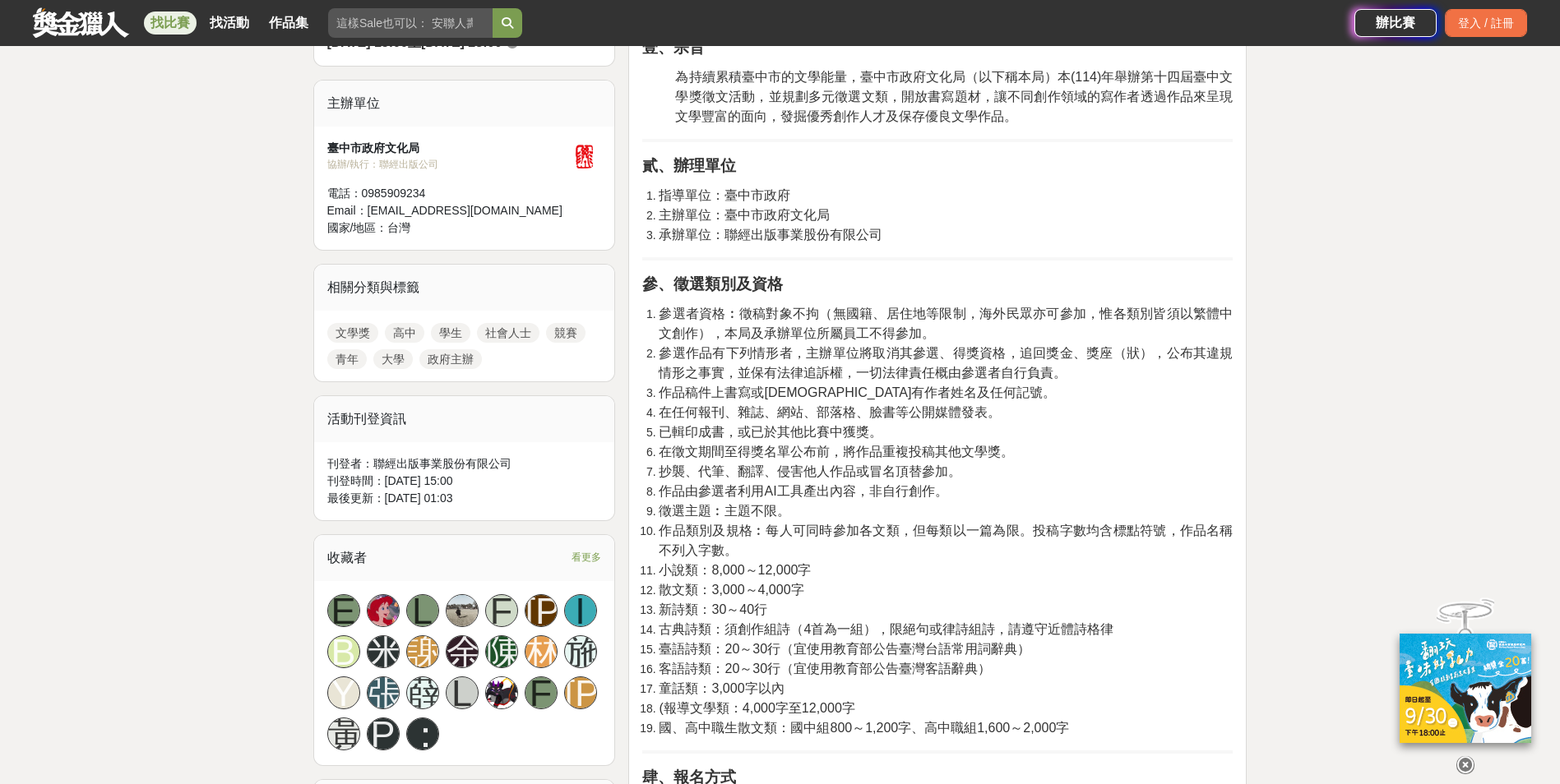
scroll to position [740, 0]
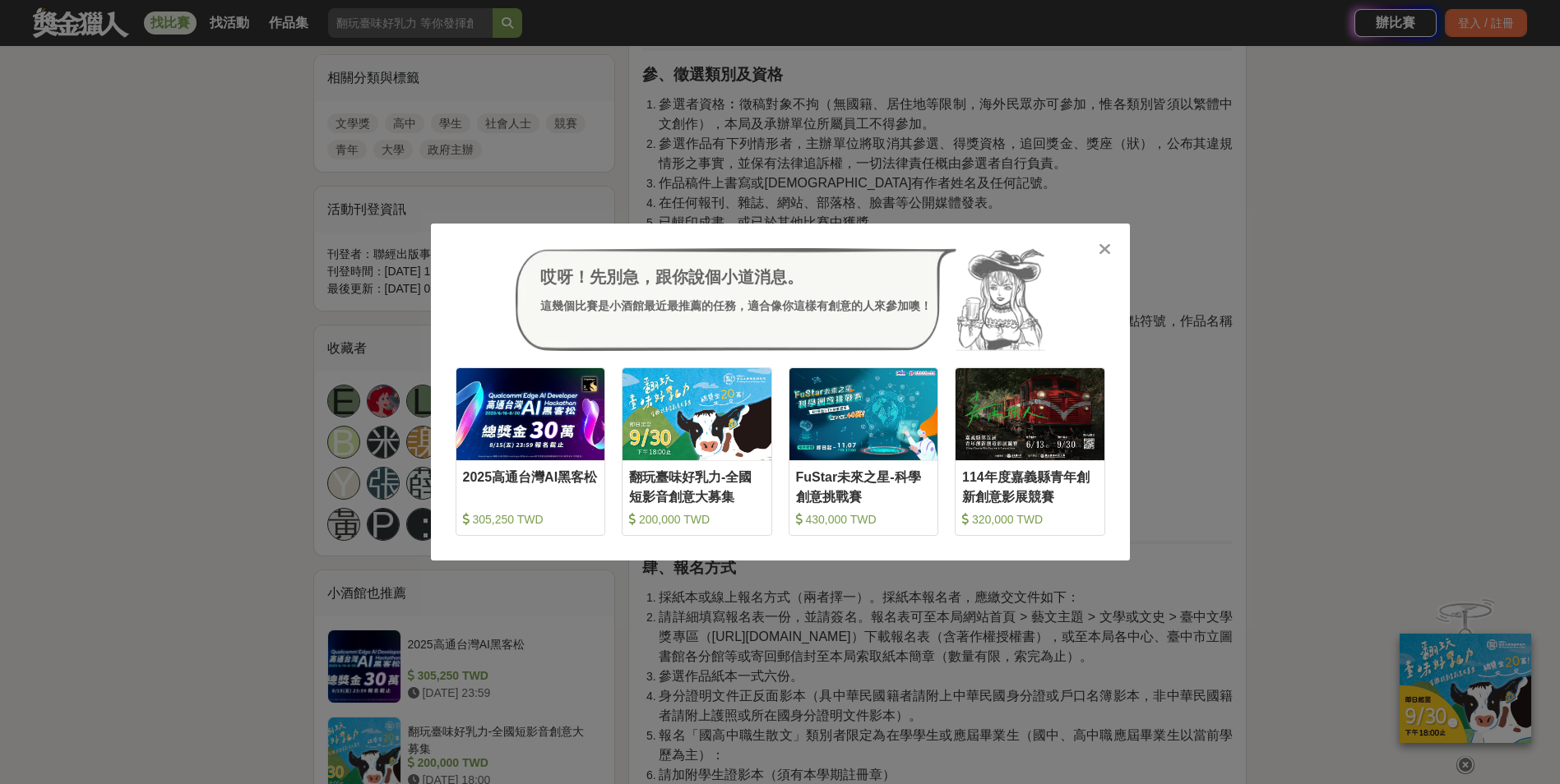
click at [1036, 258] on img at bounding box center [1000, 300] width 89 height 104
click at [1104, 241] on icon at bounding box center [1105, 249] width 12 height 17
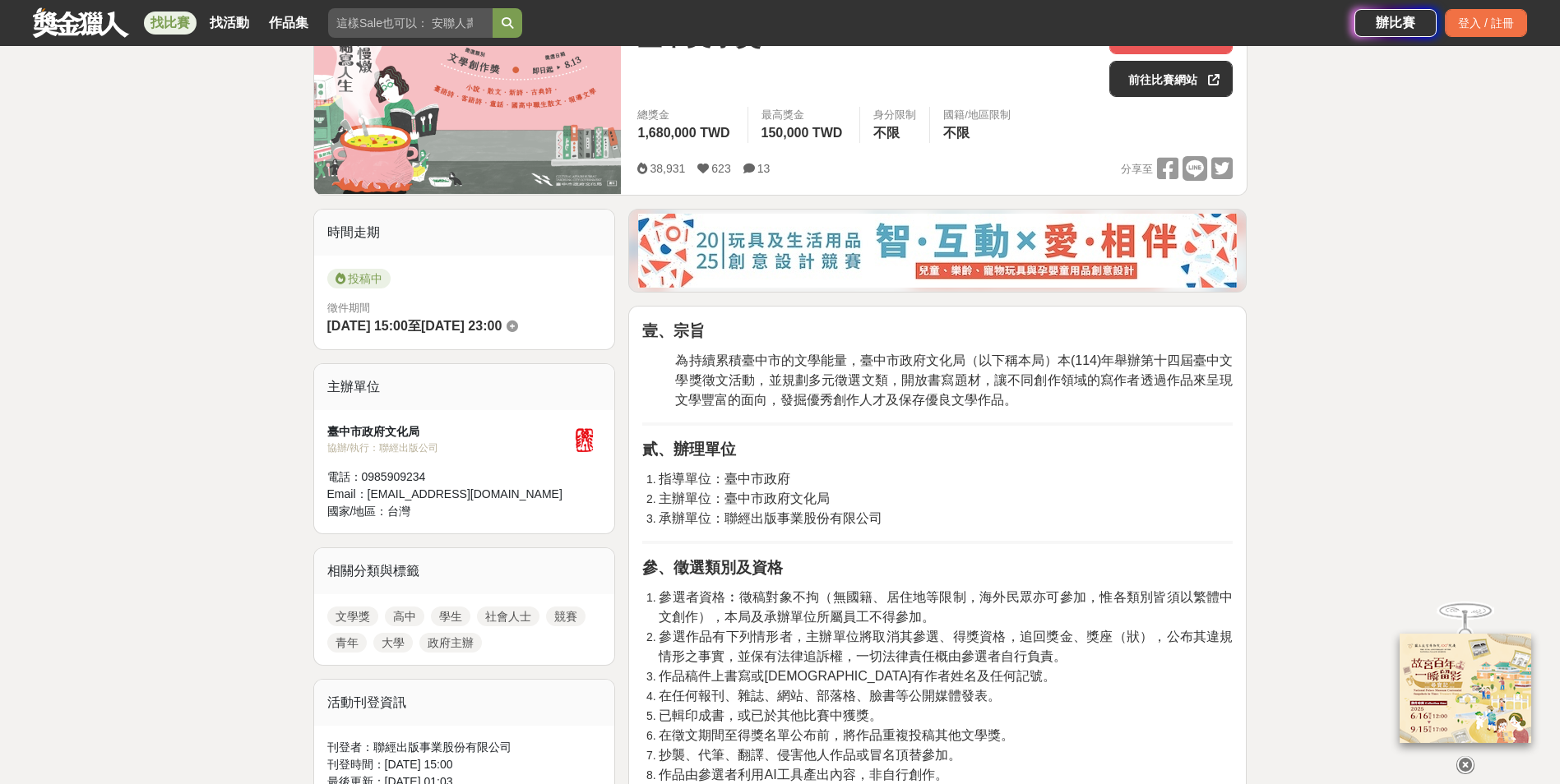
scroll to position [165, 0]
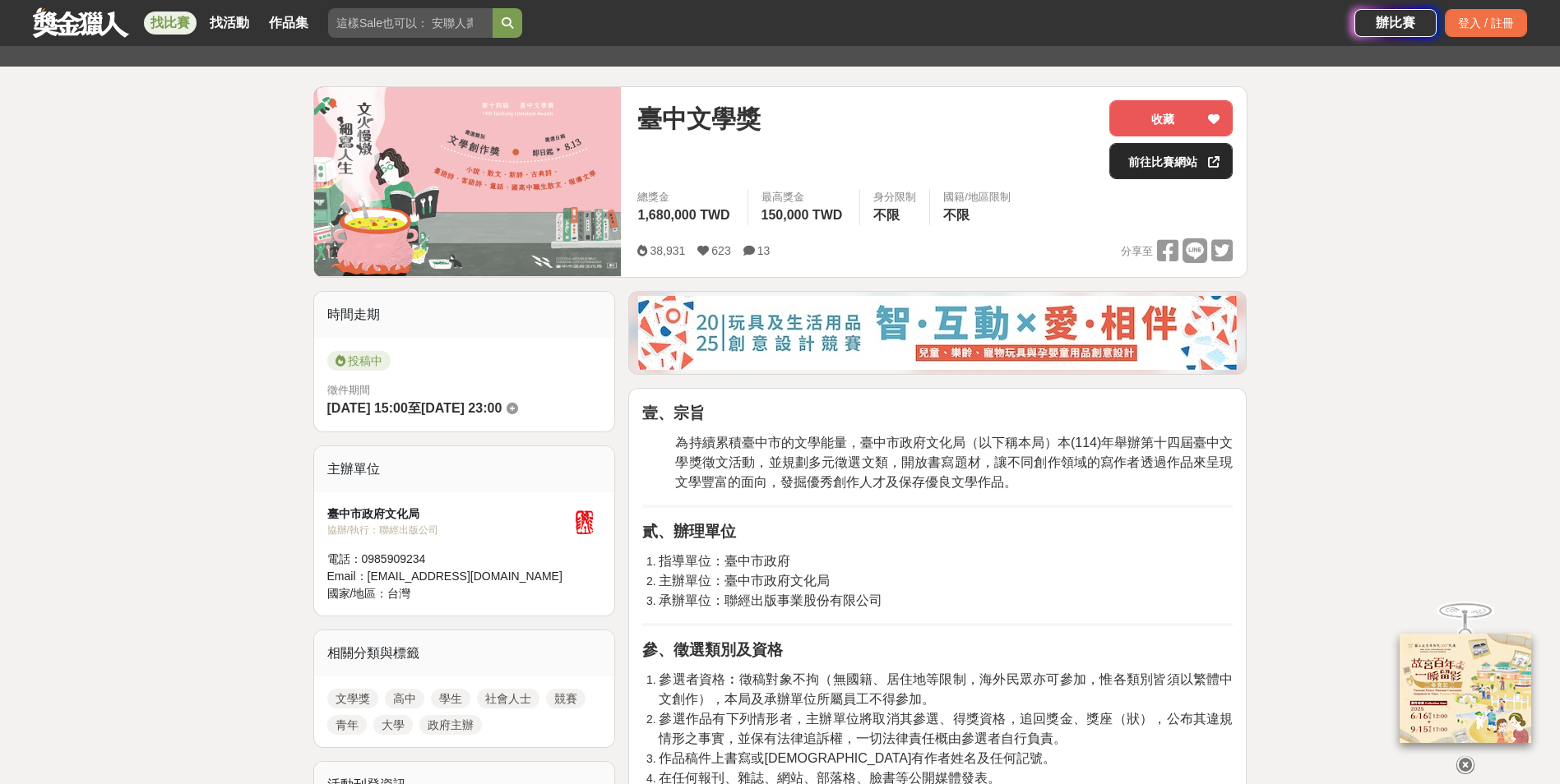
click at [1157, 149] on link "前往比賽網站" at bounding box center [1171, 161] width 123 height 36
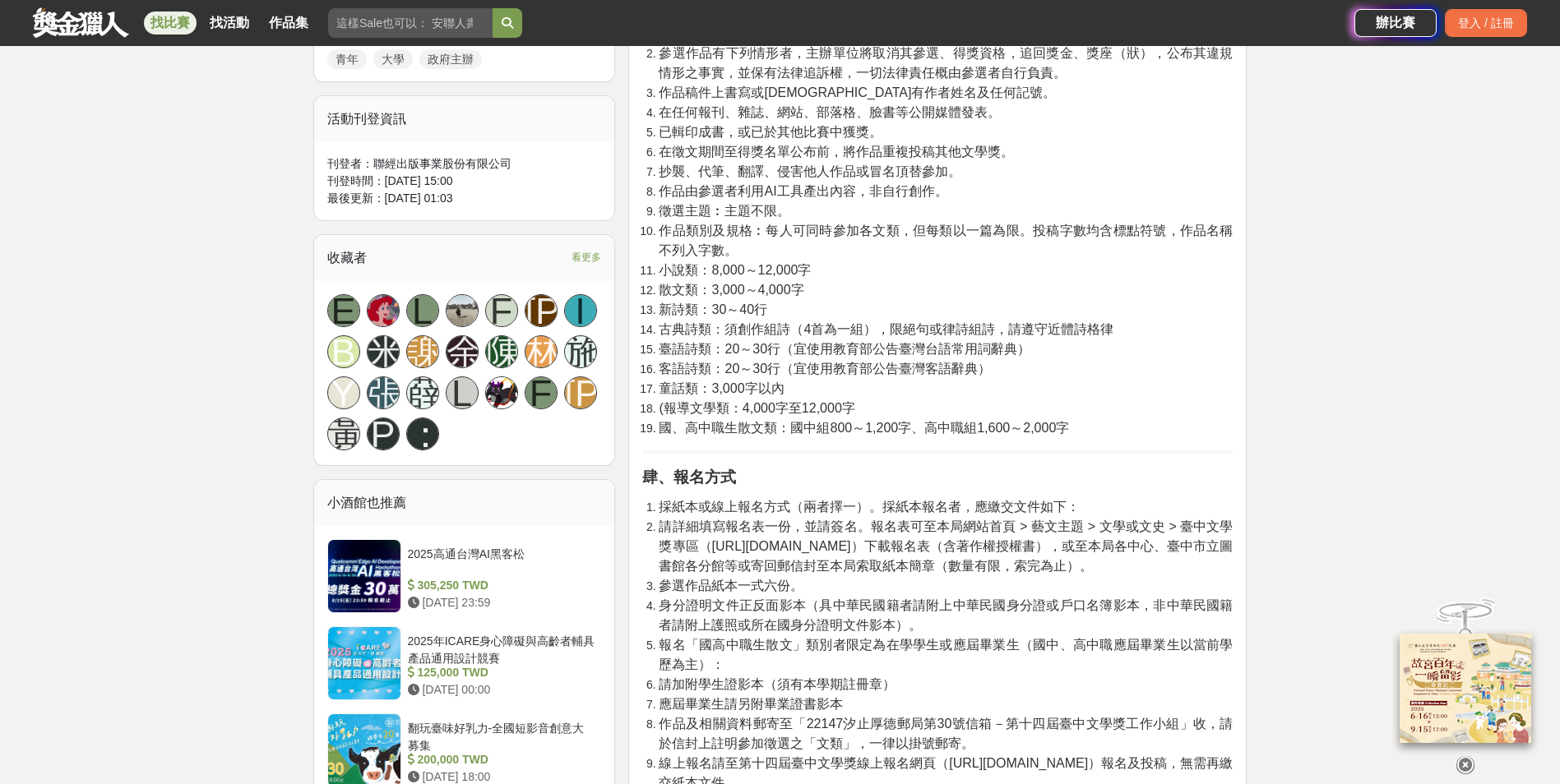
scroll to position [986, 0]
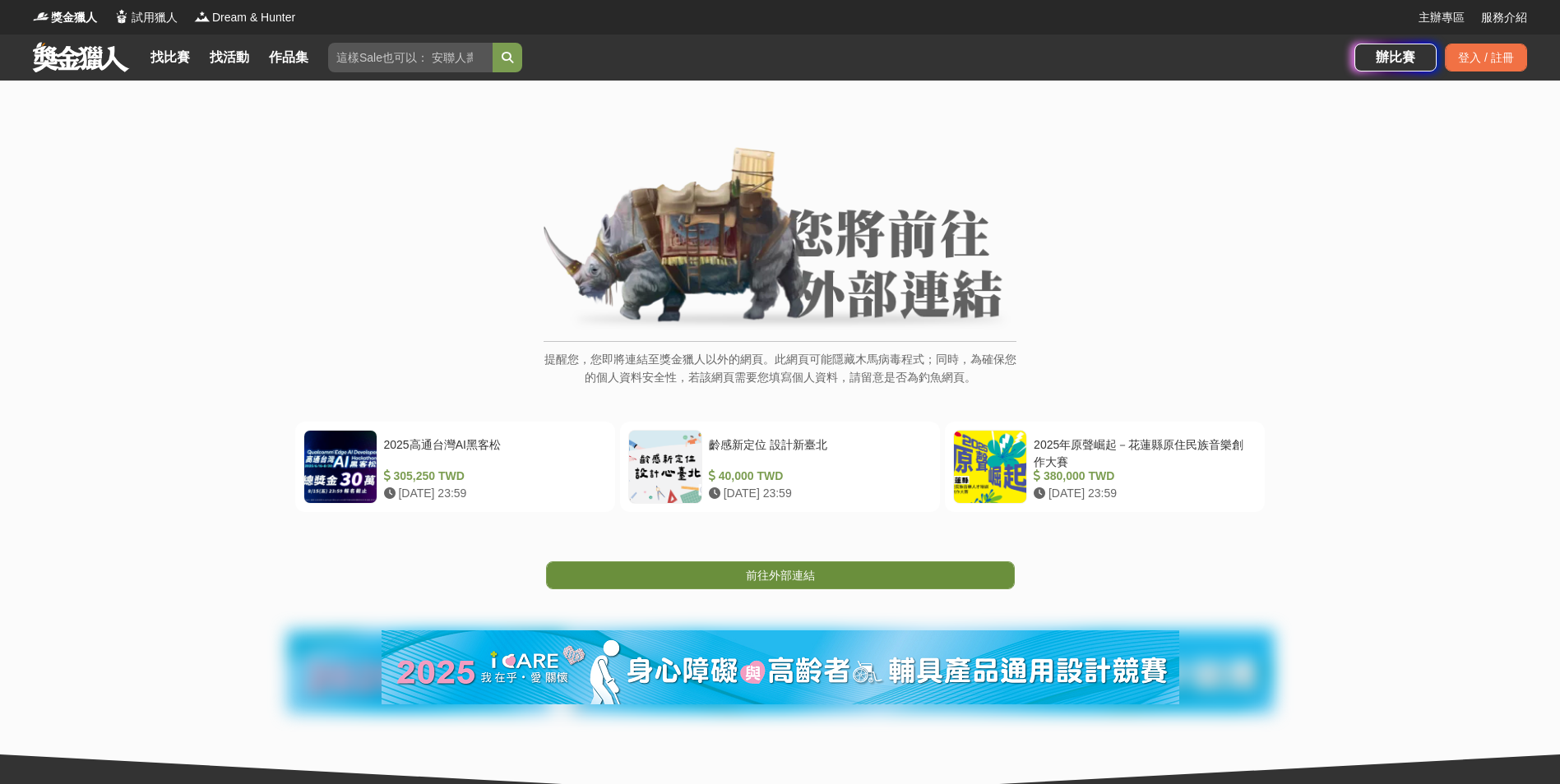
click at [823, 581] on link "前往外部連結" at bounding box center [780, 575] width 468 height 28
